Goal: Information Seeking & Learning: Learn about a topic

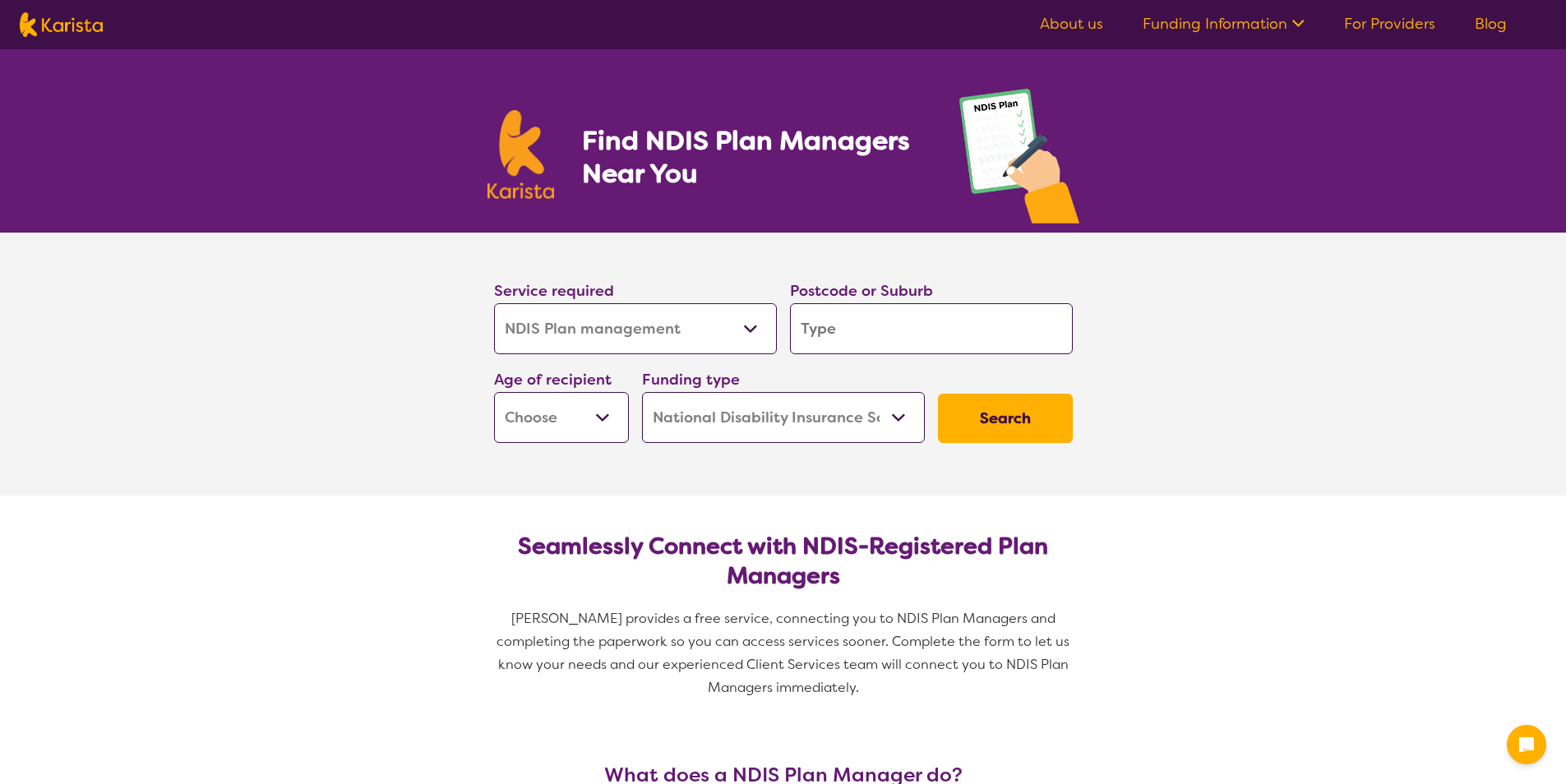
select select "NDIS Plan management"
select select "NDIS"
select select "NDIS Plan management"
select select "NDIS"
select select "NDIS Plan management"
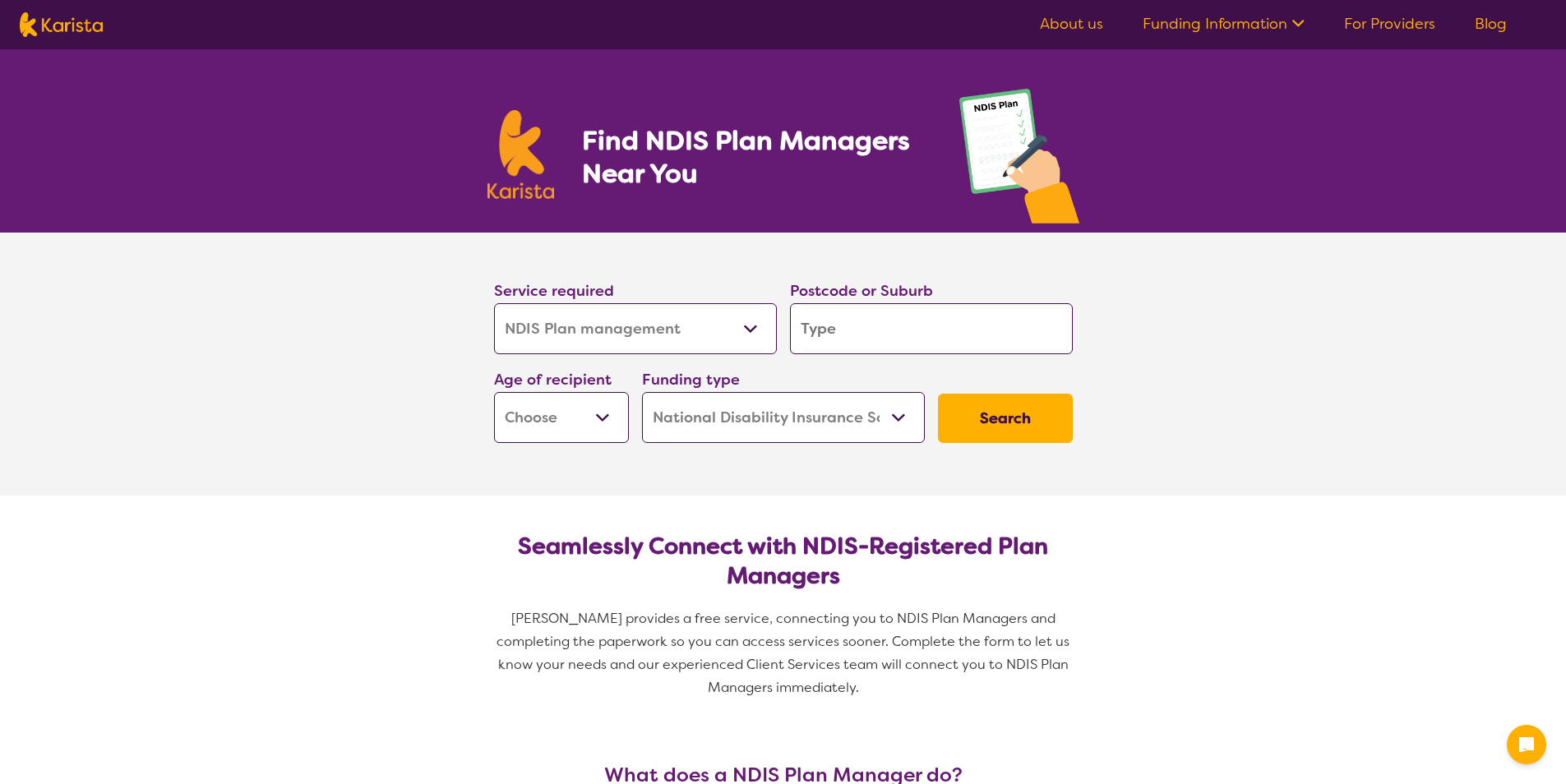
select select "NDIS"
select select "NDIS Plan management"
select select "NDIS"
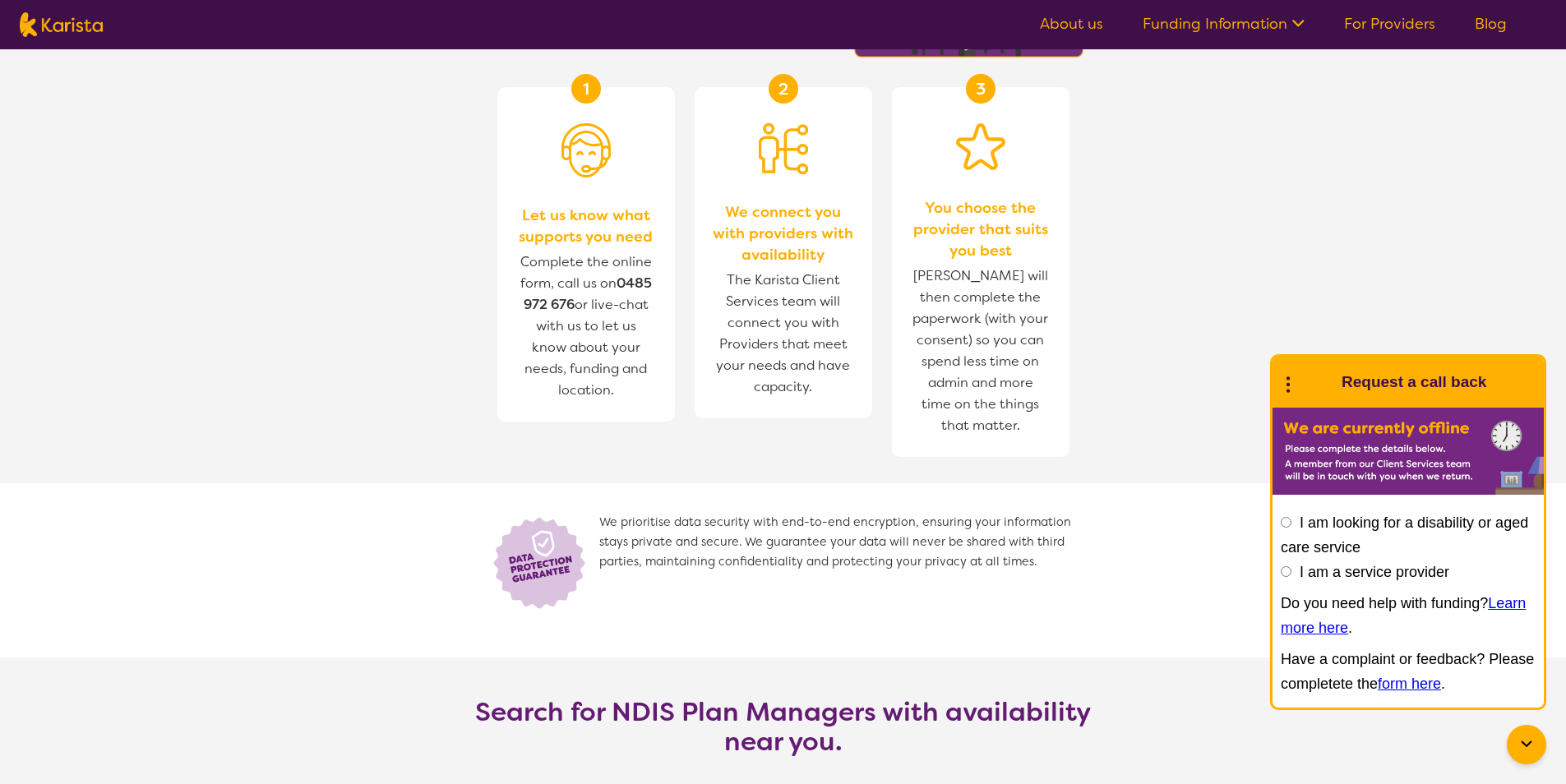
scroll to position [2301, 0]
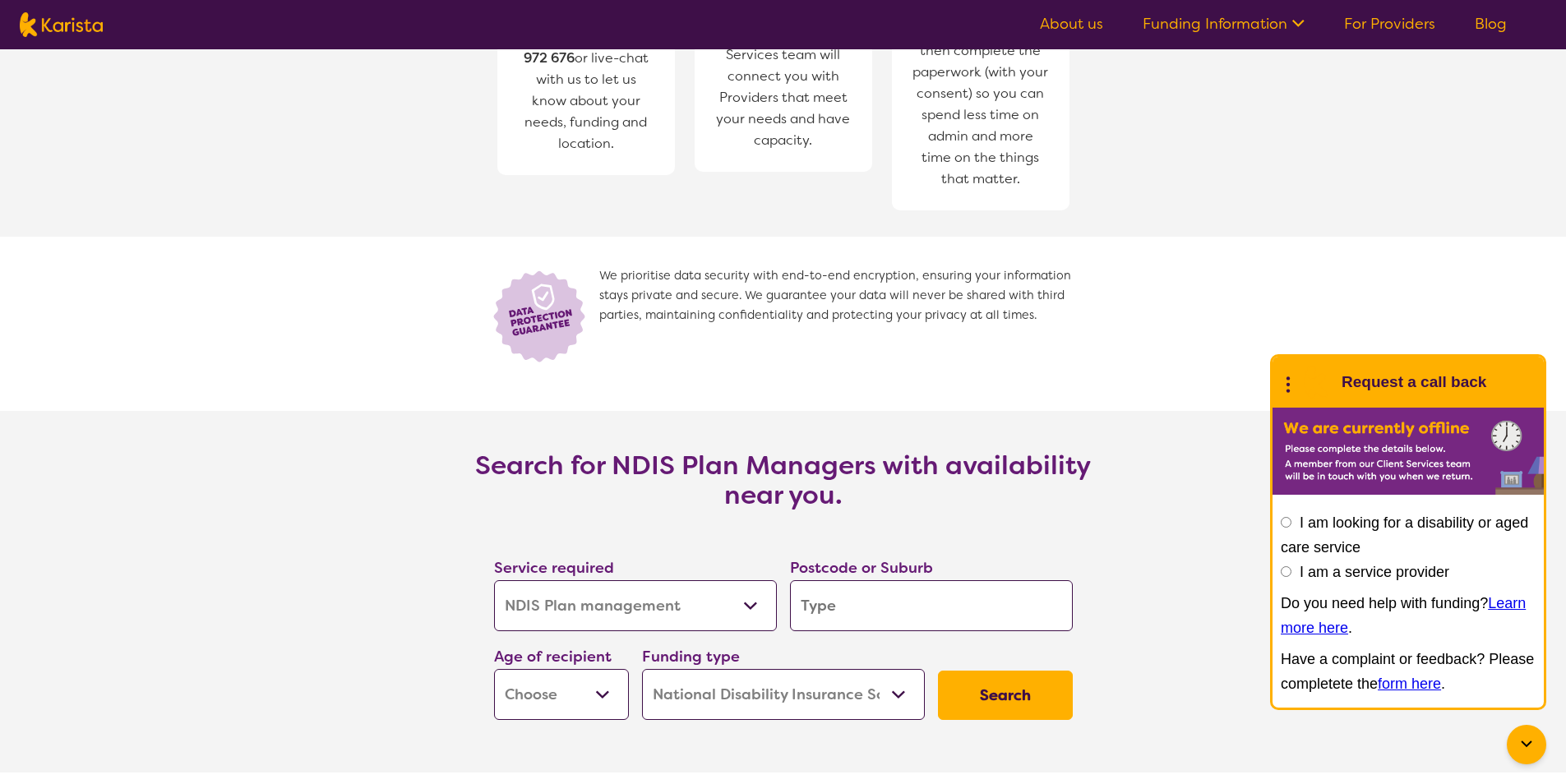
click at [644, 45] on nav "About us Funding Information NDIS - National Disability Insurance Scheme HCP - …" at bounding box center [783, 24] width 1566 height 49
click at [626, 61] on span "Complete the online form, call us on 0485 972 676 or live-chat with us to let u…" at bounding box center [585, 79] width 132 height 145
click at [618, 44] on nav "About us Funding Information NDIS - National Disability Insurance Scheme HCP - …" at bounding box center [783, 24] width 1566 height 49
